Goal: Find specific page/section: Find specific page/section

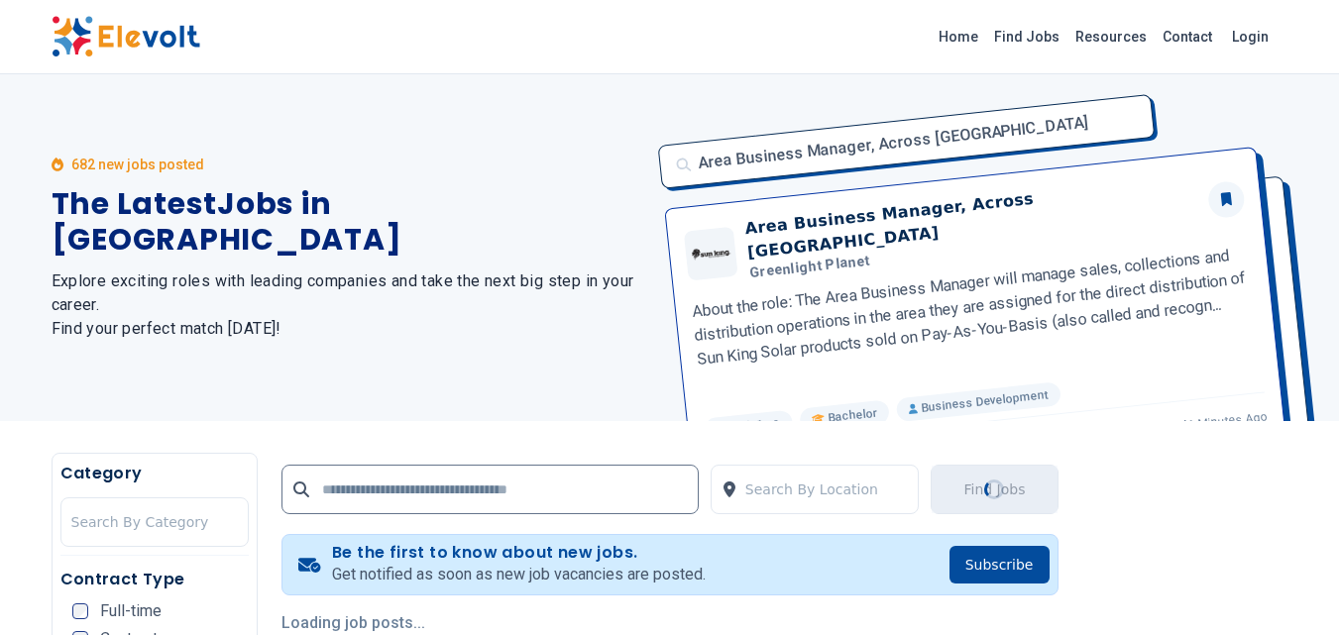
click at [159, 46] on img at bounding box center [126, 37] width 149 height 42
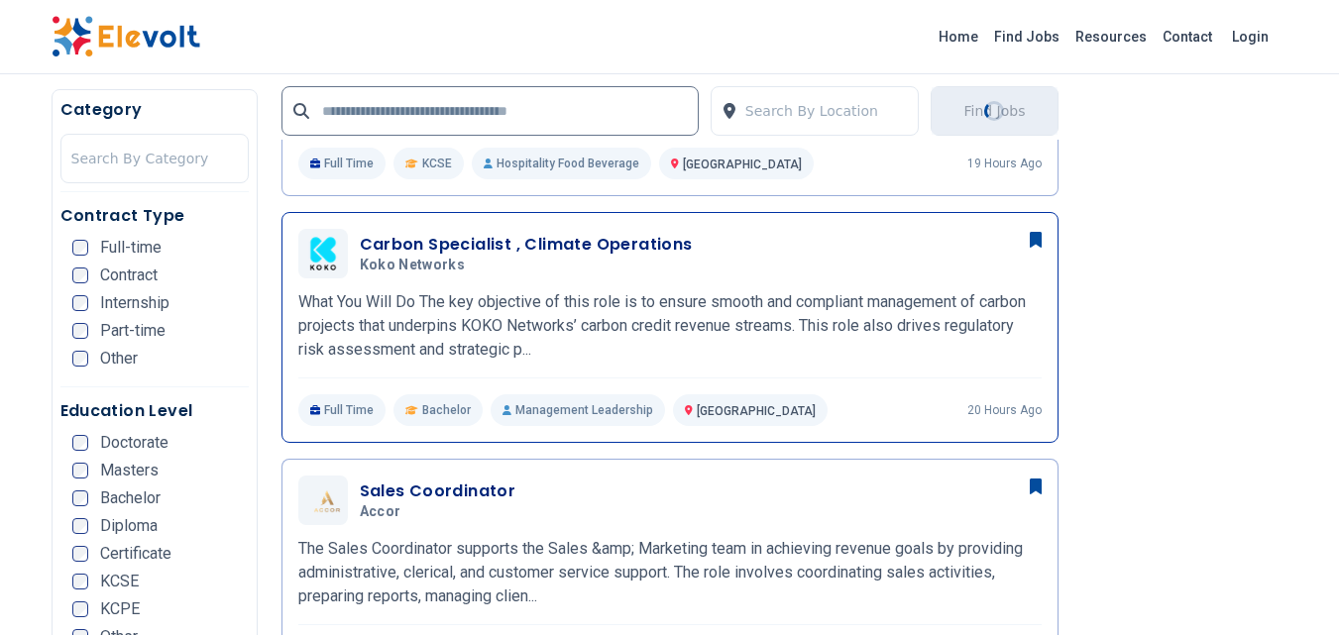
scroll to position [767, 0]
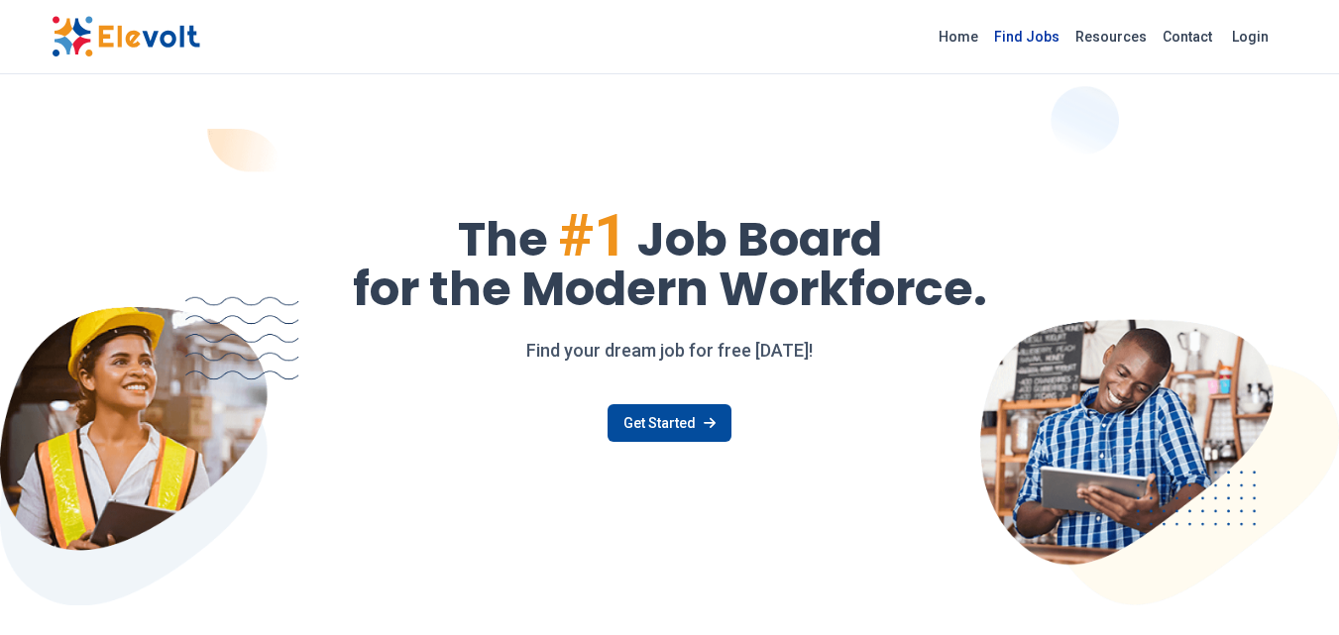
click at [1039, 31] on link "Find Jobs" at bounding box center [1026, 37] width 81 height 32
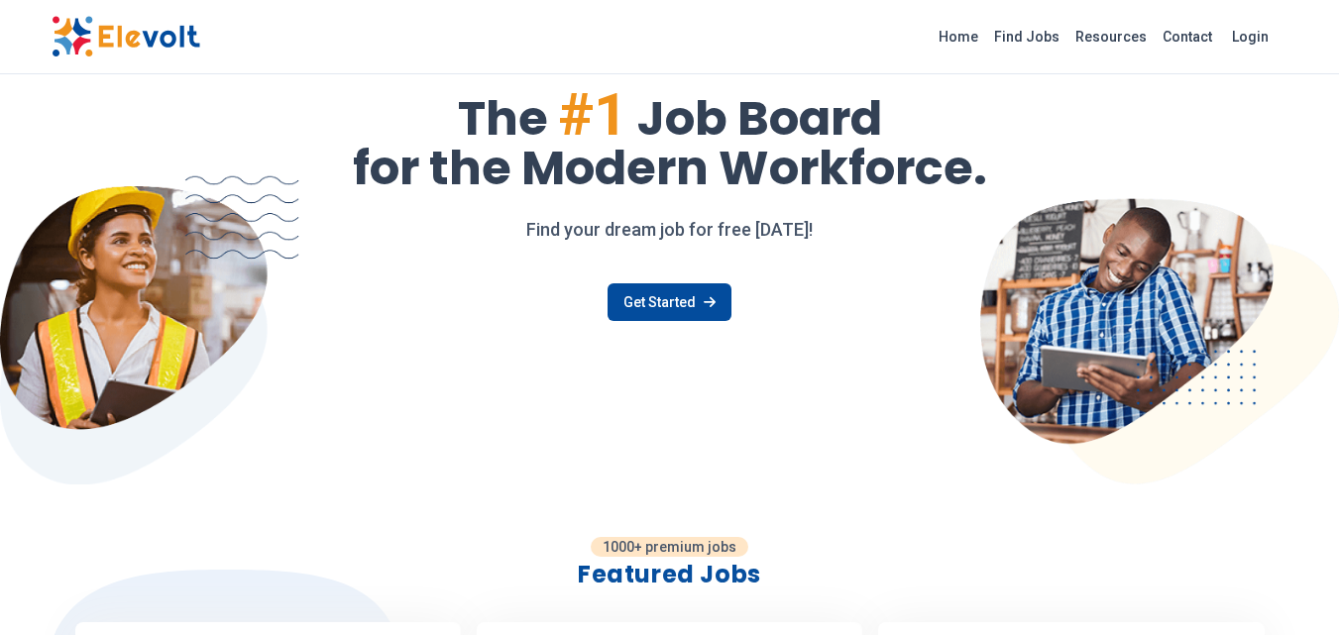
scroll to position [595, 0]
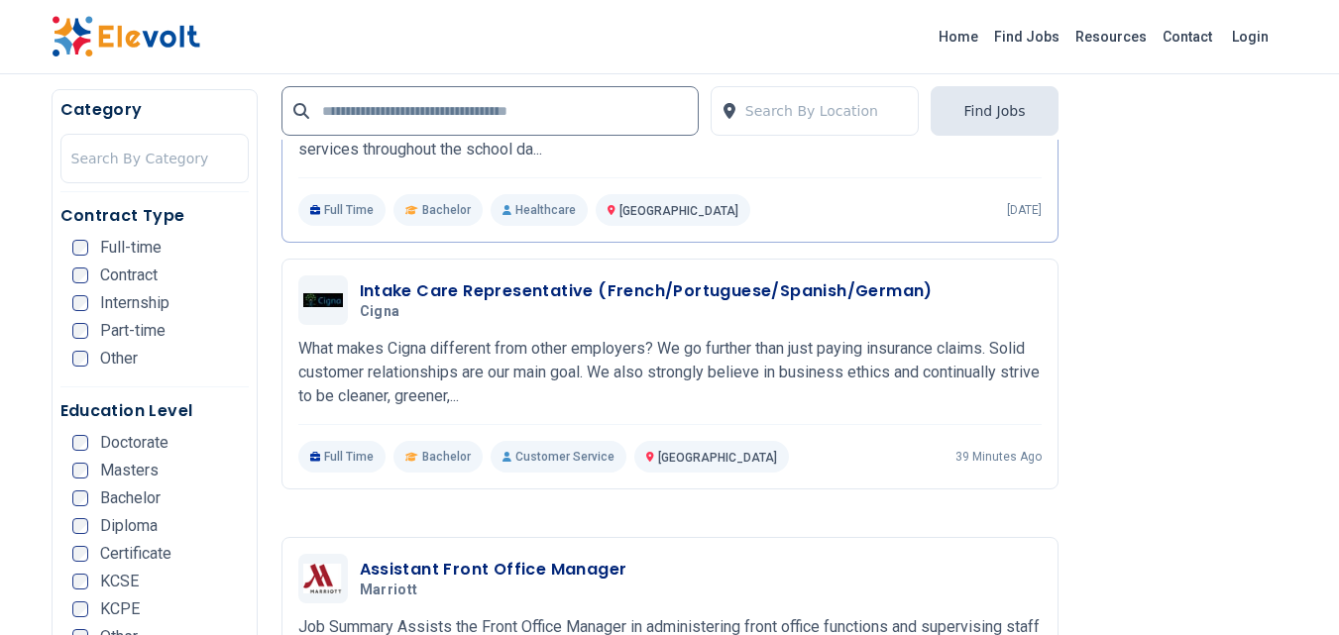
scroll to position [1784, 0]
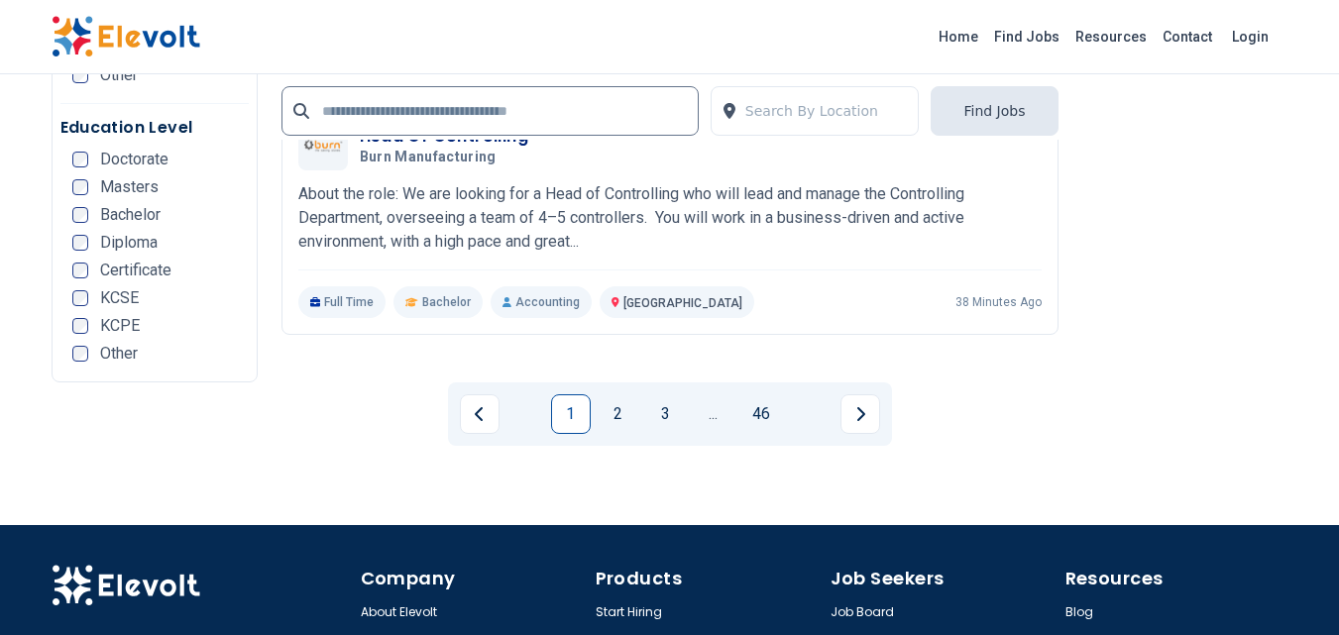
scroll to position [4163, 0]
